Goal: Transaction & Acquisition: Purchase product/service

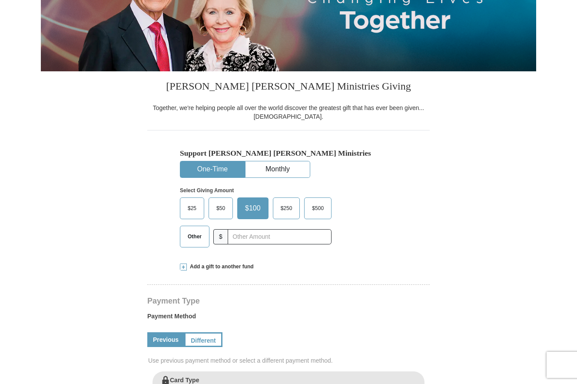
select select "NC"
click at [197, 239] on span "Other" at bounding box center [194, 236] width 23 height 13
click at [0, 0] on input "Other" at bounding box center [0, 0] width 0 height 0
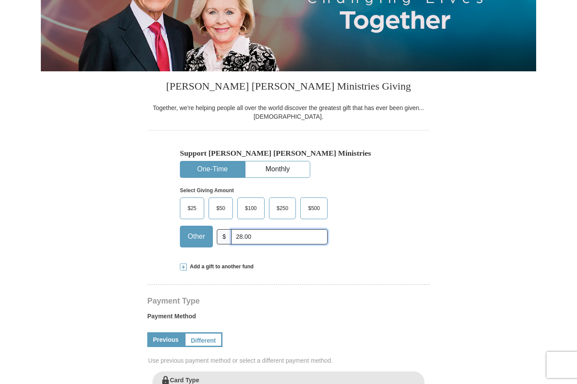
type input "28.00"
click at [81, 212] on form "[PERSON_NAME] [PERSON_NAME] Ministries Giving Together, we're helping people al…" at bounding box center [289, 372] width 496 height 937
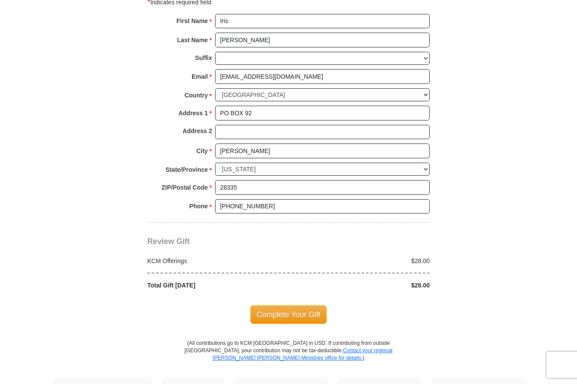
scroll to position [609, 0]
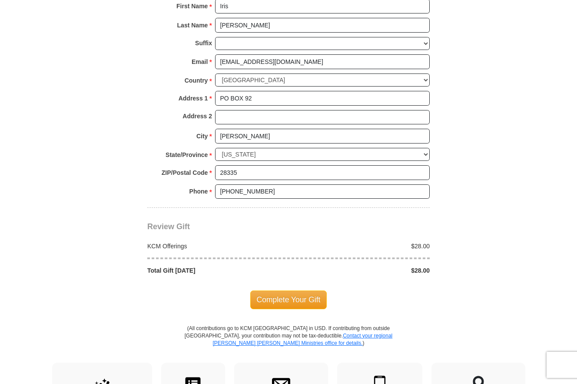
click at [284, 304] on span "Complete Your Gift" at bounding box center [288, 299] width 77 height 18
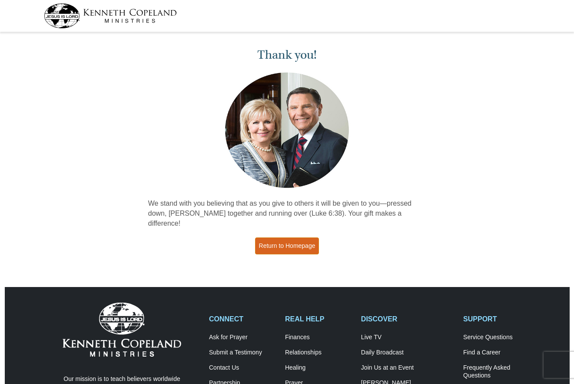
click at [299, 237] on link "Return to Homepage" at bounding box center [287, 245] width 64 height 17
